Goal: Task Accomplishment & Management: Complete application form

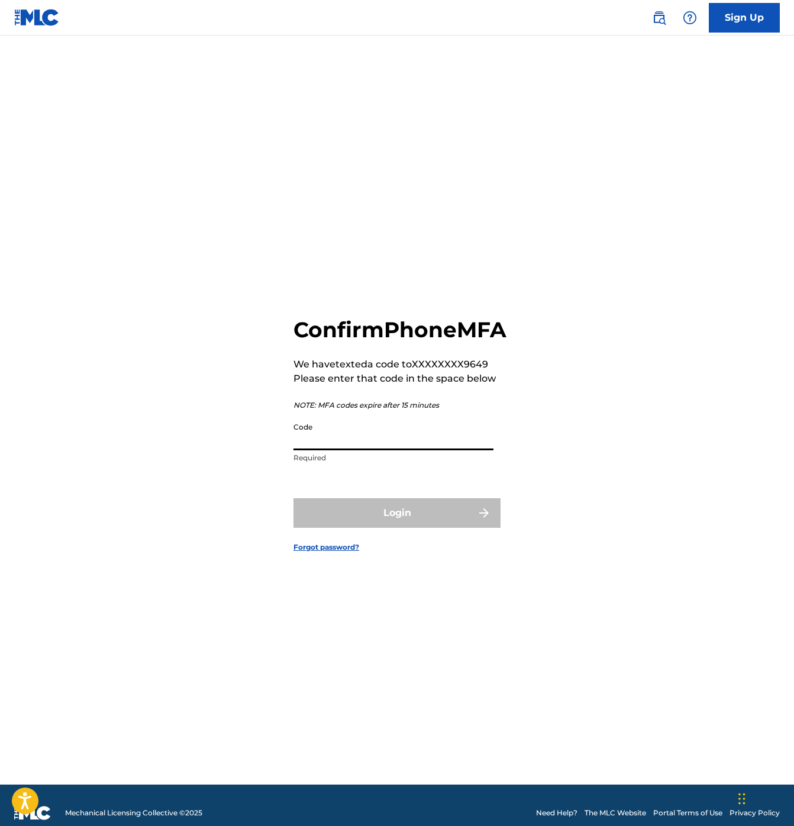
click at [377, 450] on input "Code" at bounding box center [394, 434] width 200 height 34
click at [333, 441] on input "Code" at bounding box center [394, 434] width 200 height 34
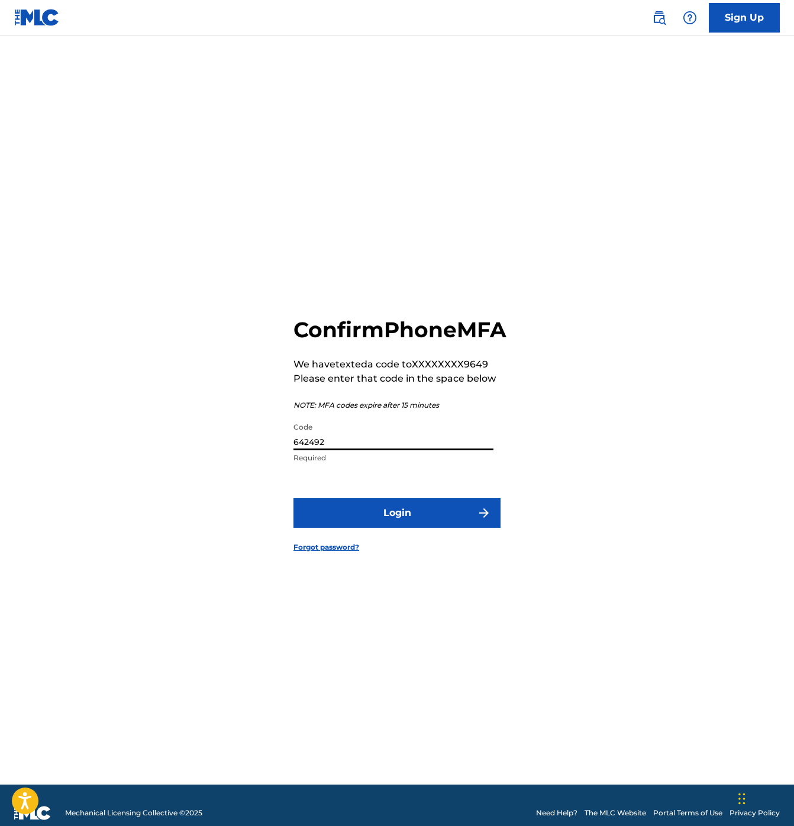
type input "642492"
click at [418, 528] on button "Login" at bounding box center [397, 513] width 207 height 30
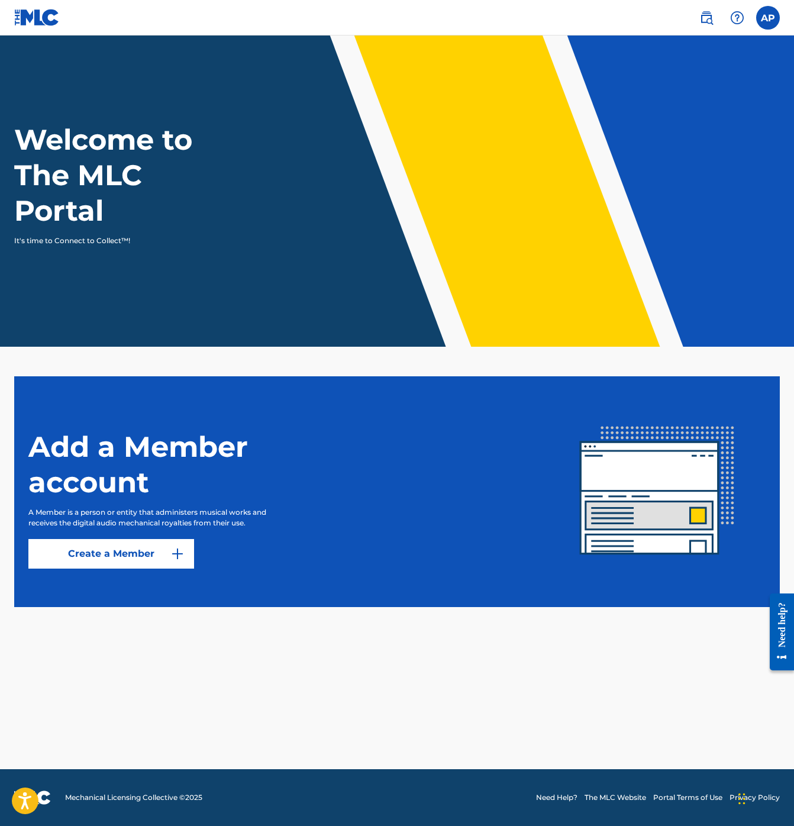
click at [142, 562] on link "Create a Member" at bounding box center [111, 554] width 166 height 30
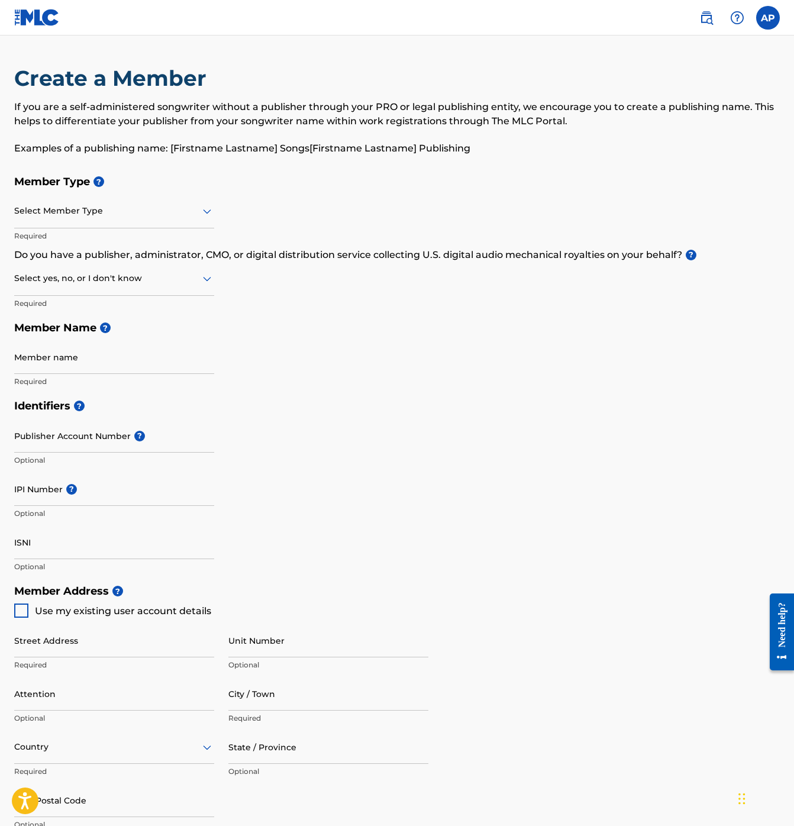
click at [172, 218] on div at bounding box center [114, 211] width 200 height 15
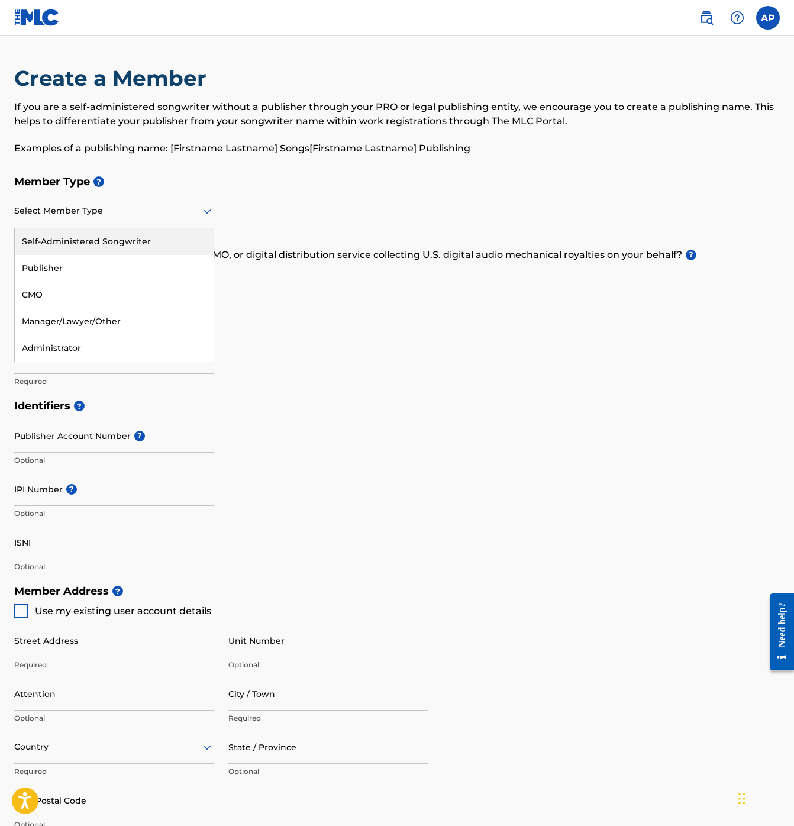
click at [111, 243] on div "Self-Administered Songwriter" at bounding box center [114, 241] width 199 height 27
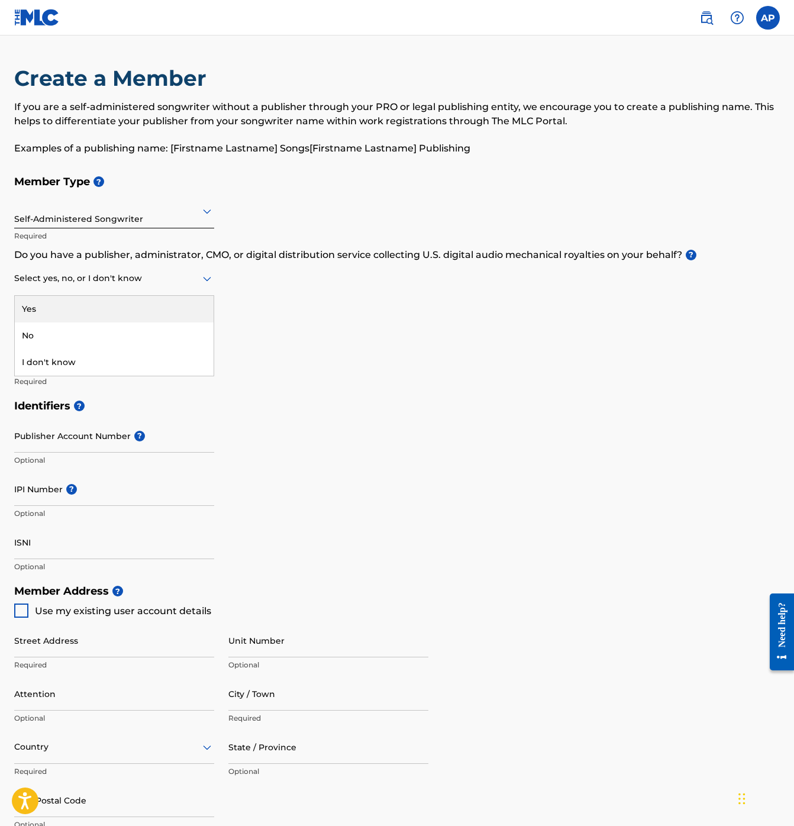
click at [111, 276] on div at bounding box center [114, 278] width 200 height 15
click at [84, 327] on div "No" at bounding box center [114, 336] width 199 height 27
click at [152, 366] on input "Member name" at bounding box center [114, 357] width 200 height 34
click at [146, 354] on input "Member name" at bounding box center [114, 357] width 200 height 34
click at [280, 318] on h5 "Member Name ?" at bounding box center [397, 327] width 766 height 25
